Goal: Task Accomplishment & Management: Manage account settings

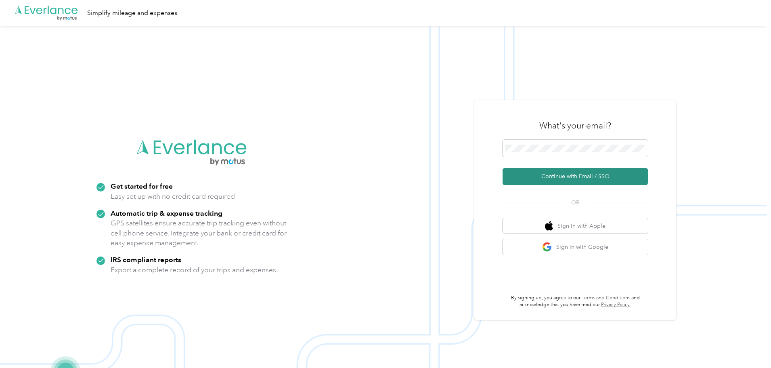
click at [568, 176] on button "Continue with Email / SSO" at bounding box center [575, 176] width 145 height 17
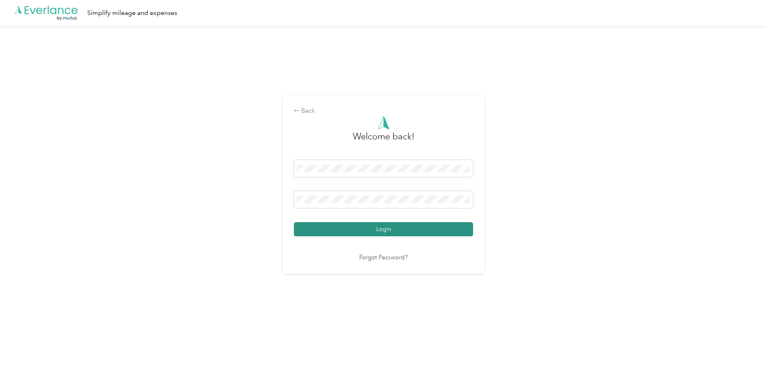
click at [393, 230] on button "Login" at bounding box center [383, 229] width 179 height 14
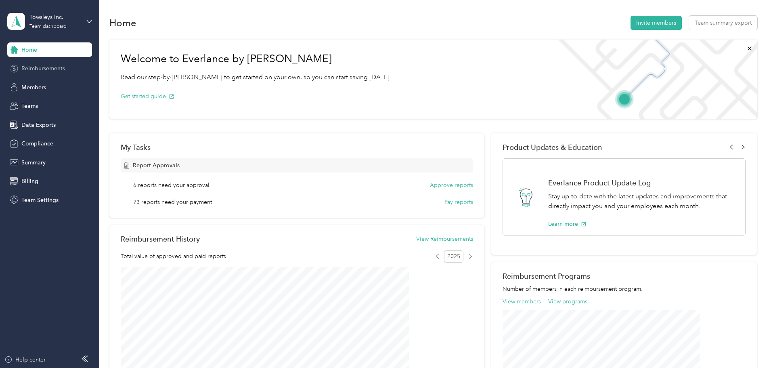
click at [35, 66] on span "Reimbursements" at bounding box center [43, 68] width 44 height 8
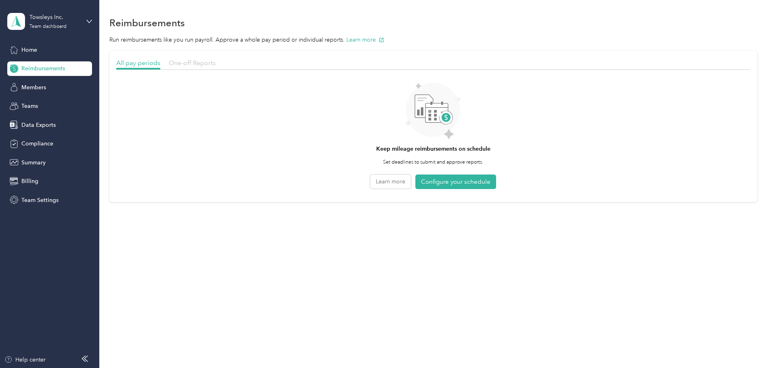
click at [216, 61] on span "One-off Reports" at bounding box center [192, 63] width 47 height 8
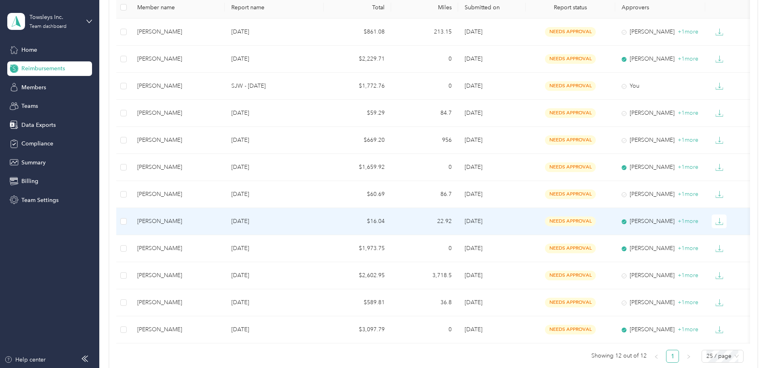
scroll to position [121, 0]
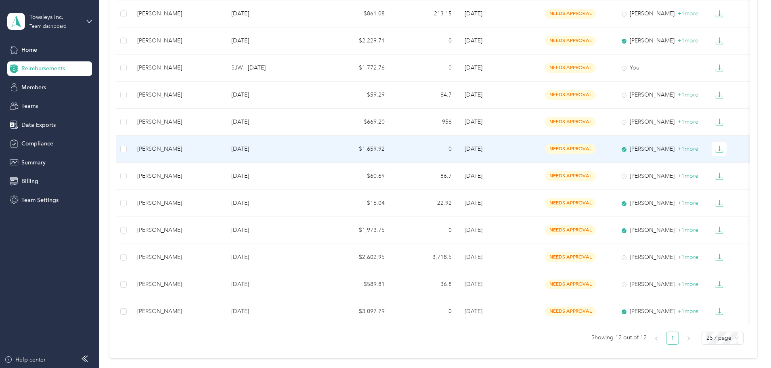
click at [214, 146] on div "[PERSON_NAME]" at bounding box center [177, 149] width 81 height 9
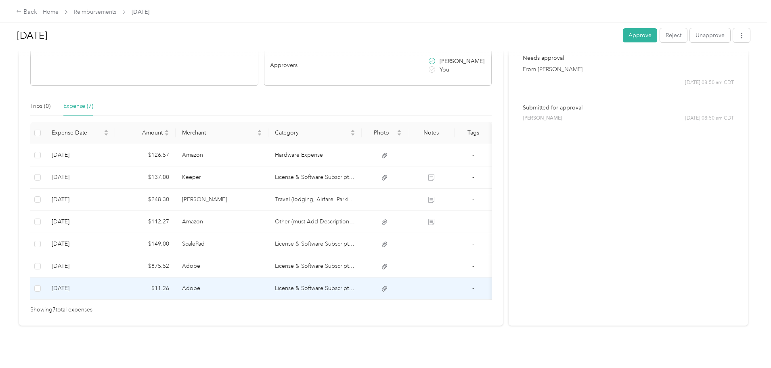
scroll to position [163, 0]
click at [388, 285] on icon at bounding box center [384, 288] width 7 height 7
click at [269, 277] on td "Adobe" at bounding box center [222, 288] width 93 height 22
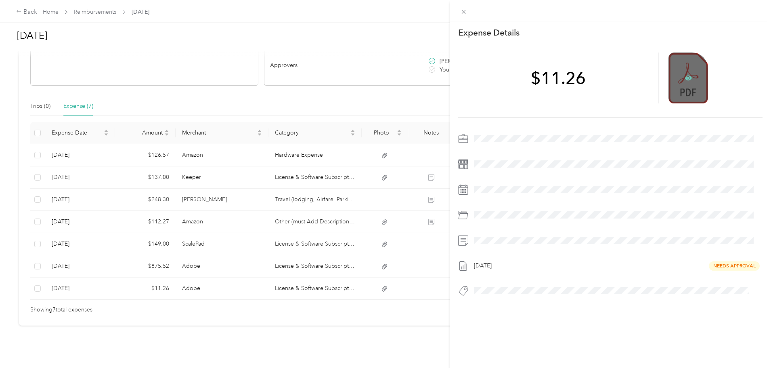
click at [687, 79] on icon at bounding box center [688, 78] width 2 height 2
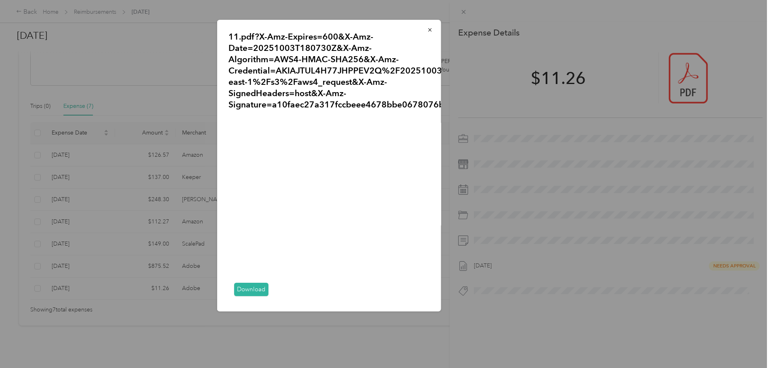
click at [252, 287] on link "Download" at bounding box center [251, 289] width 34 height 13
drag, startPoint x: 348, startPoint y: 297, endPoint x: 369, endPoint y: 296, distance: 21.0
click at [369, 296] on div "Download" at bounding box center [328, 289] width 201 height 21
drag, startPoint x: 352, startPoint y: 293, endPoint x: 376, endPoint y: 299, distance: 24.8
click at [376, 299] on div "Download" at bounding box center [328, 289] width 201 height 21
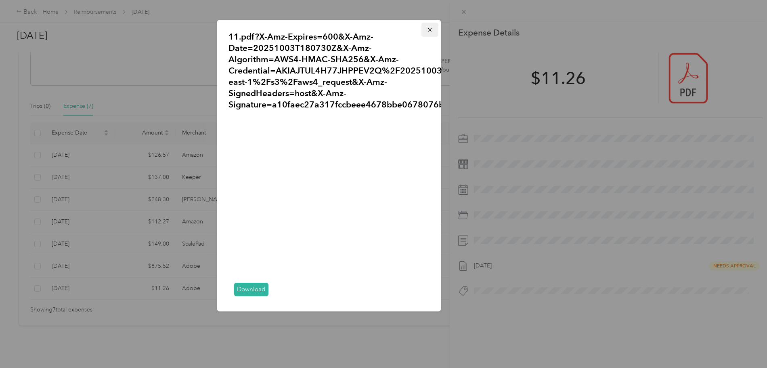
click at [427, 31] on icon "button" at bounding box center [430, 30] width 6 height 6
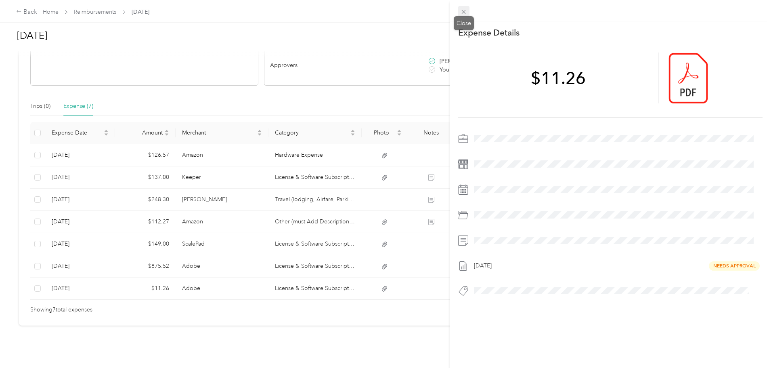
click at [465, 13] on icon at bounding box center [464, 12] width 4 height 4
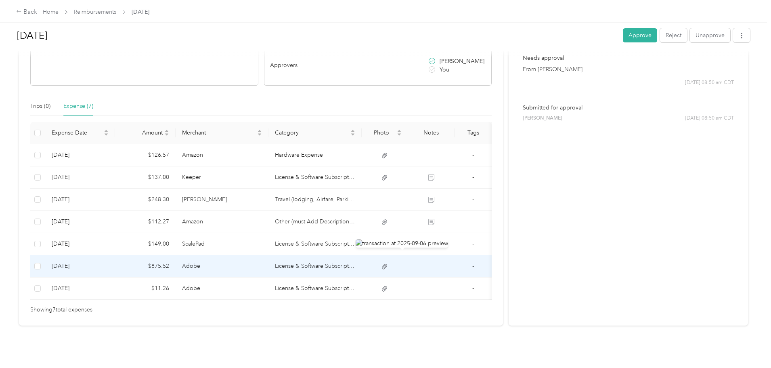
click at [387, 264] on icon at bounding box center [384, 266] width 5 height 5
click at [390, 255] on td at bounding box center [385, 266] width 46 height 22
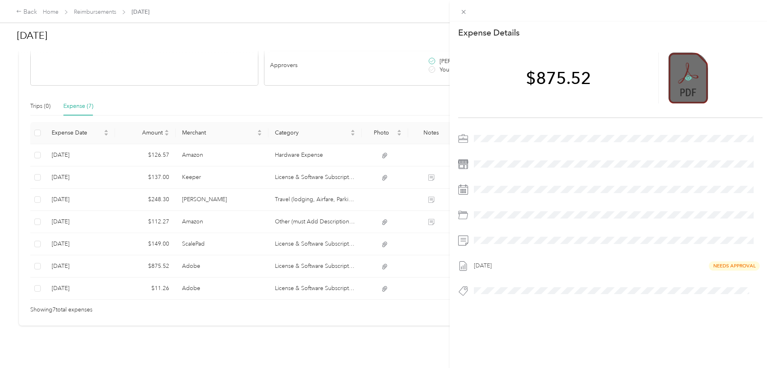
click at [687, 77] on icon at bounding box center [688, 78] width 2 height 2
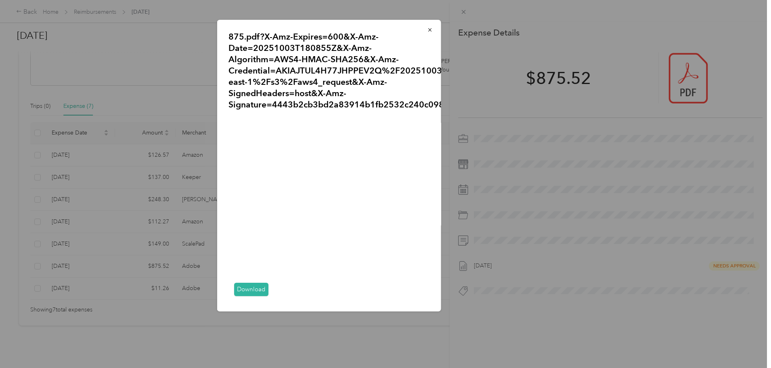
click at [250, 288] on link "Download" at bounding box center [251, 289] width 34 height 13
drag, startPoint x: 422, startPoint y: 30, endPoint x: 449, endPoint y: 30, distance: 27.5
click at [427, 30] on icon "button" at bounding box center [430, 30] width 6 height 6
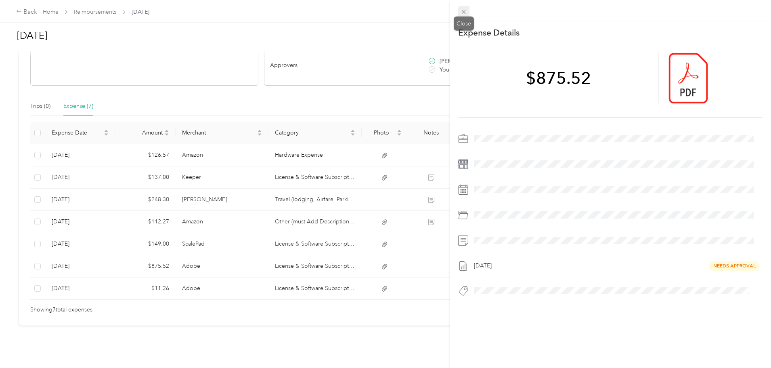
click at [462, 13] on icon at bounding box center [463, 11] width 7 height 7
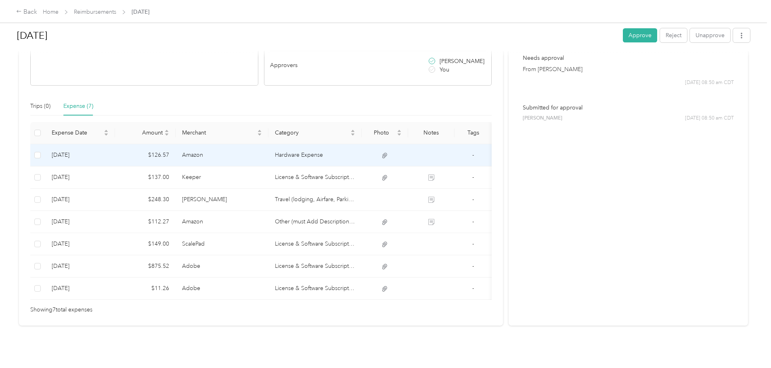
click at [269, 145] on td "Amazon" at bounding box center [222, 155] width 93 height 22
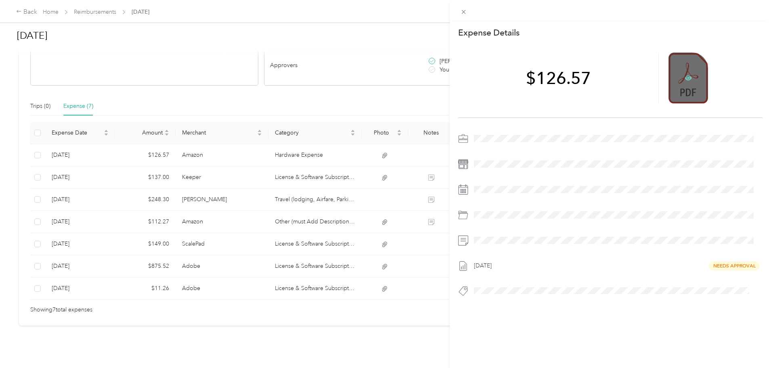
click at [685, 76] on icon at bounding box center [688, 77] width 7 height 5
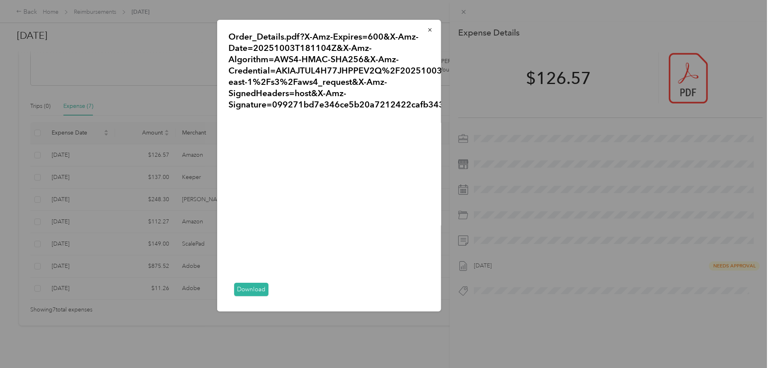
click at [249, 290] on link "Download" at bounding box center [251, 289] width 34 height 13
drag, startPoint x: 421, startPoint y: 31, endPoint x: 445, endPoint y: 31, distance: 24.2
click at [427, 31] on icon "button" at bounding box center [430, 30] width 6 height 6
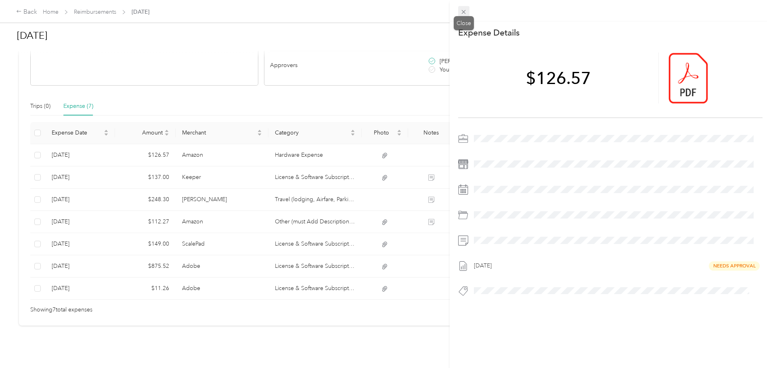
click at [461, 10] on icon at bounding box center [463, 11] width 7 height 7
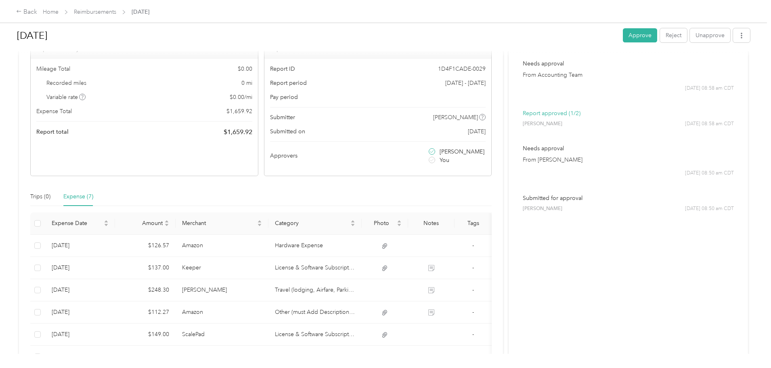
scroll to position [81, 0]
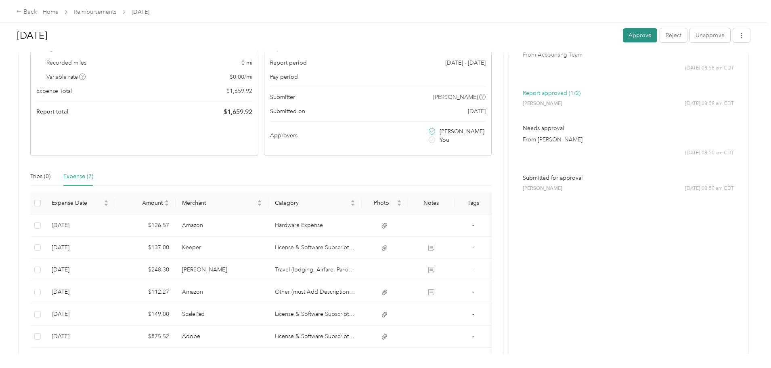
click at [623, 36] on button "Approve" at bounding box center [640, 35] width 34 height 14
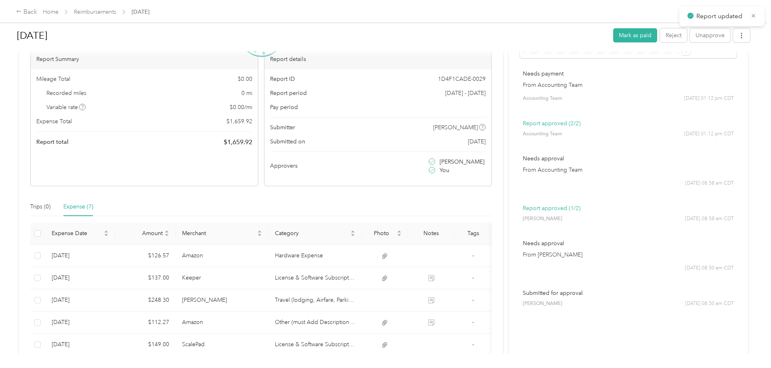
scroll to position [0, 0]
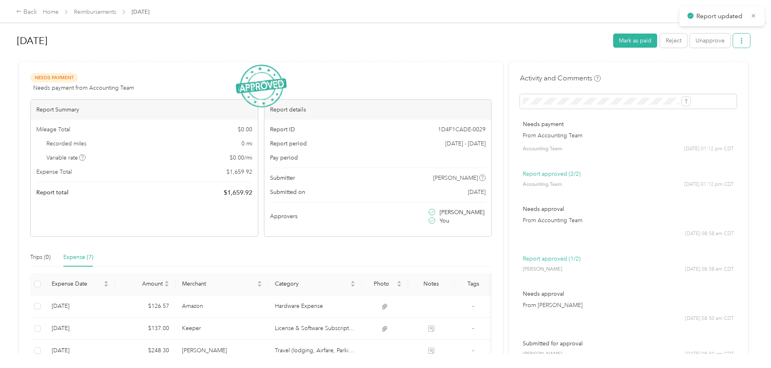
click at [733, 45] on button "button" at bounding box center [741, 41] width 17 height 14
click at [651, 69] on span "Download" at bounding box center [652, 70] width 27 height 8
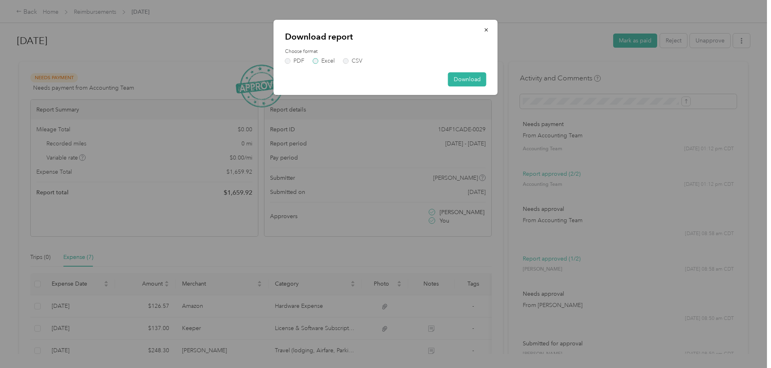
click at [316, 61] on label "Excel" at bounding box center [324, 61] width 22 height 6
click at [477, 78] on button "Download" at bounding box center [467, 79] width 38 height 14
